Goal: Information Seeking & Learning: Learn about a topic

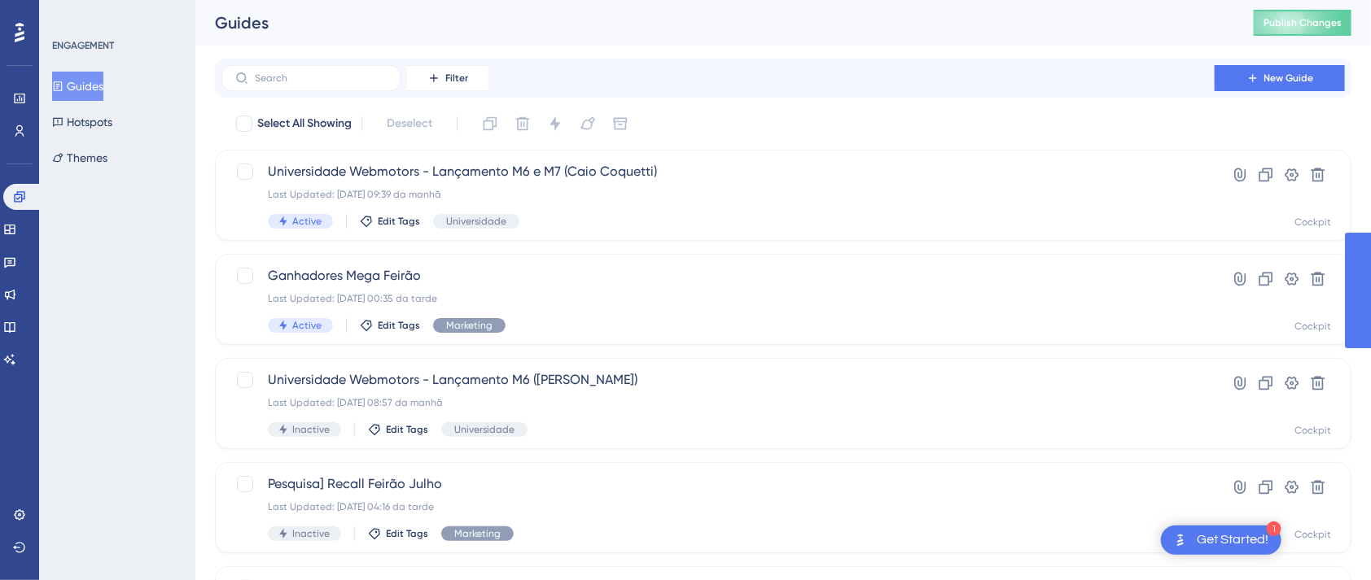
click at [2, 199] on div "Performance Users Engagement Widgets Feedback Product Updates Knowledge Base AI…" at bounding box center [19, 290] width 39 height 580
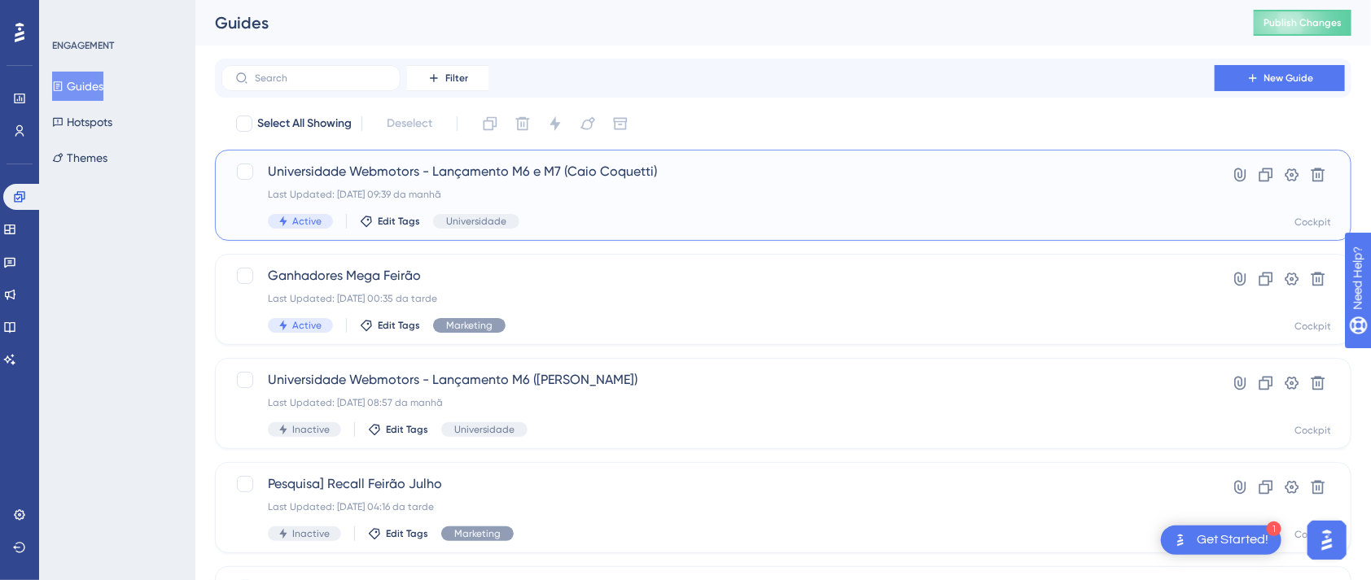
click at [594, 171] on span "Universidade Webmotors - Lançamento M6 e M7 (Caio Coquetti)" at bounding box center [718, 172] width 900 height 20
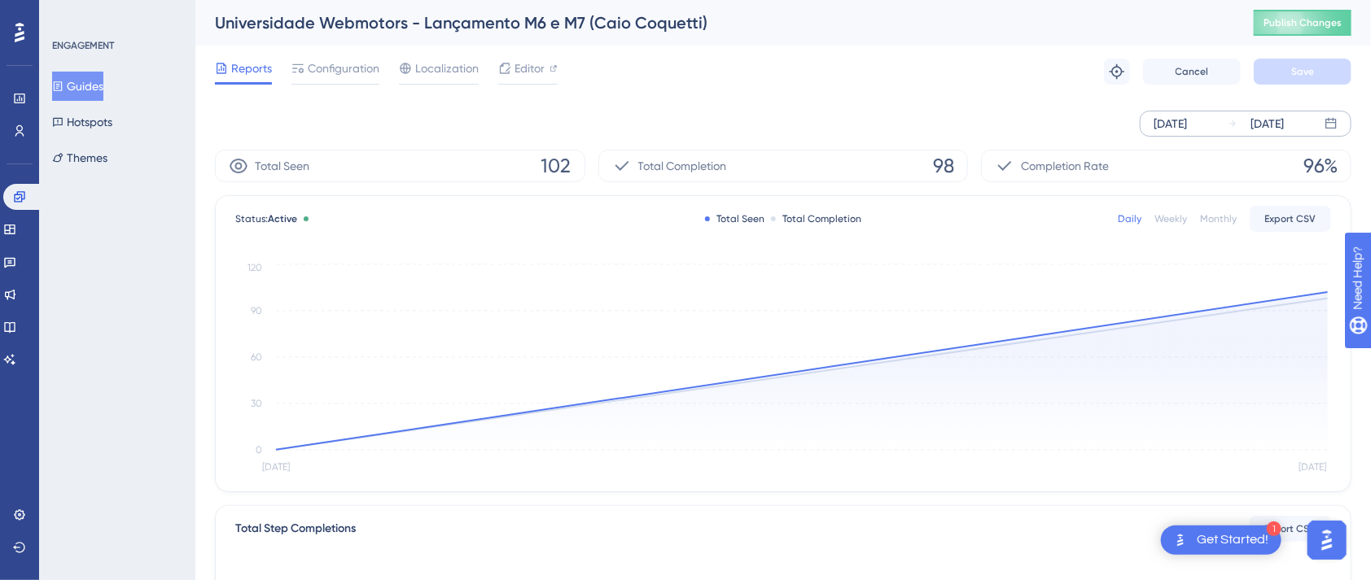
click at [1271, 126] on div "[DATE]" at bounding box center [1266, 124] width 33 height 20
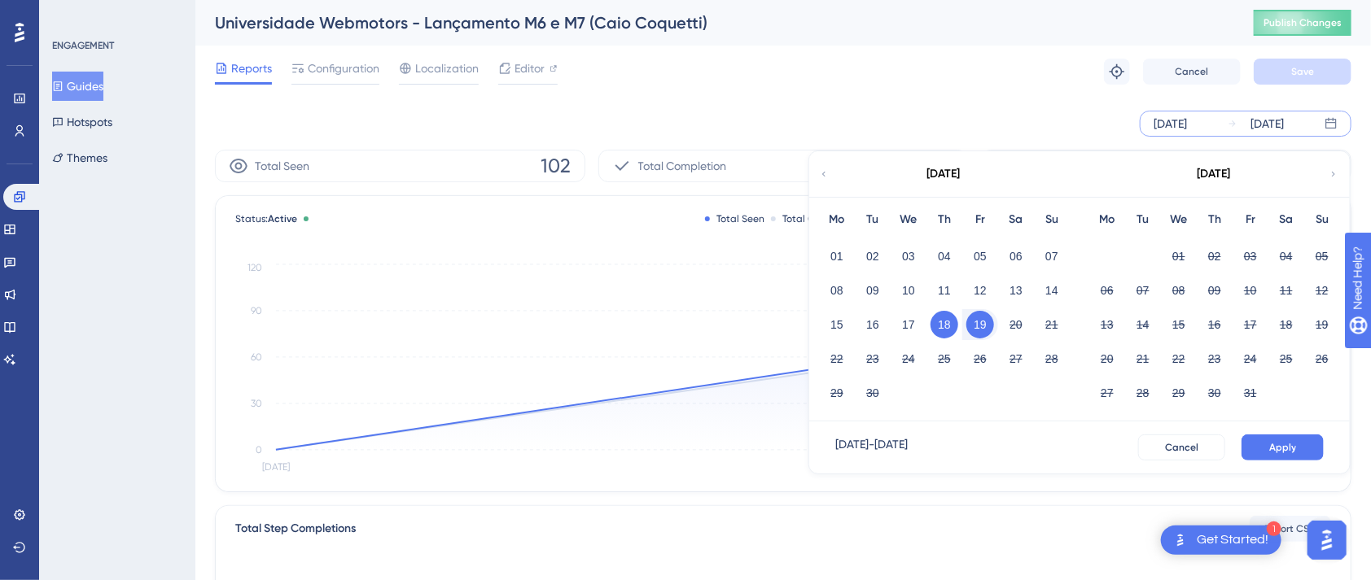
click at [938, 329] on button "18" at bounding box center [944, 325] width 28 height 28
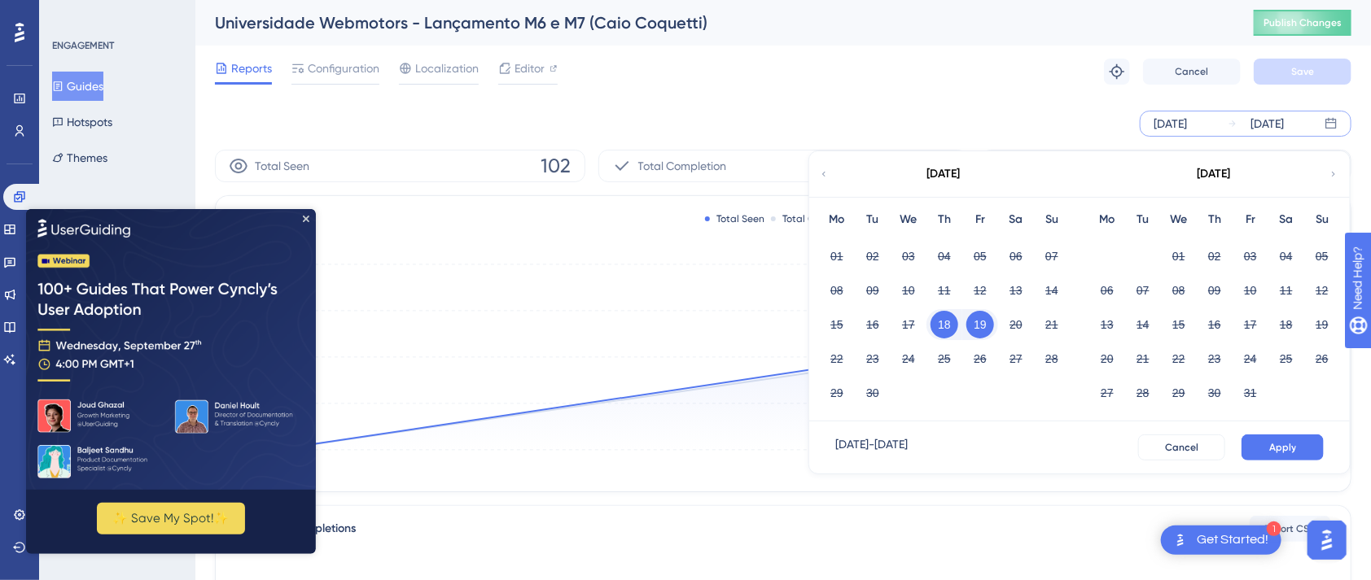
click at [974, 320] on button "19" at bounding box center [980, 325] width 28 height 28
click at [1267, 430] on div "[DATE] - [DATE] Cancel Apply" at bounding box center [1079, 448] width 540 height 52
click at [1274, 437] on button "Apply" at bounding box center [1282, 448] width 82 height 26
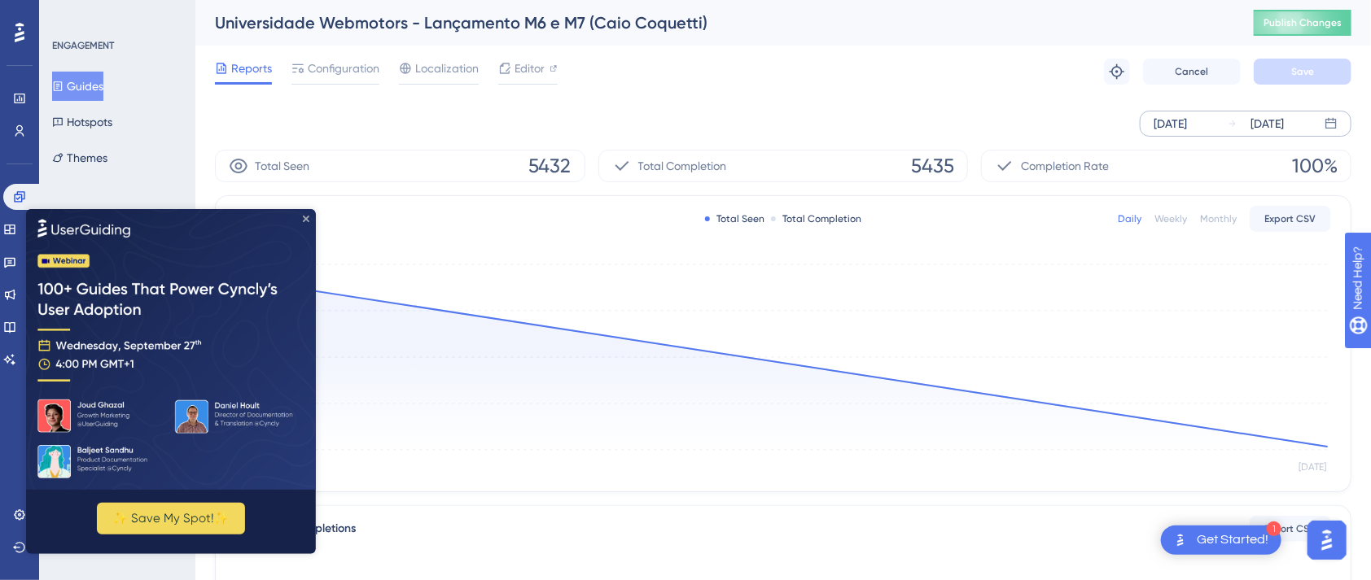
click at [303, 221] on icon "Close Preview" at bounding box center [305, 218] width 7 height 7
